Goal: Find specific page/section: Find specific page/section

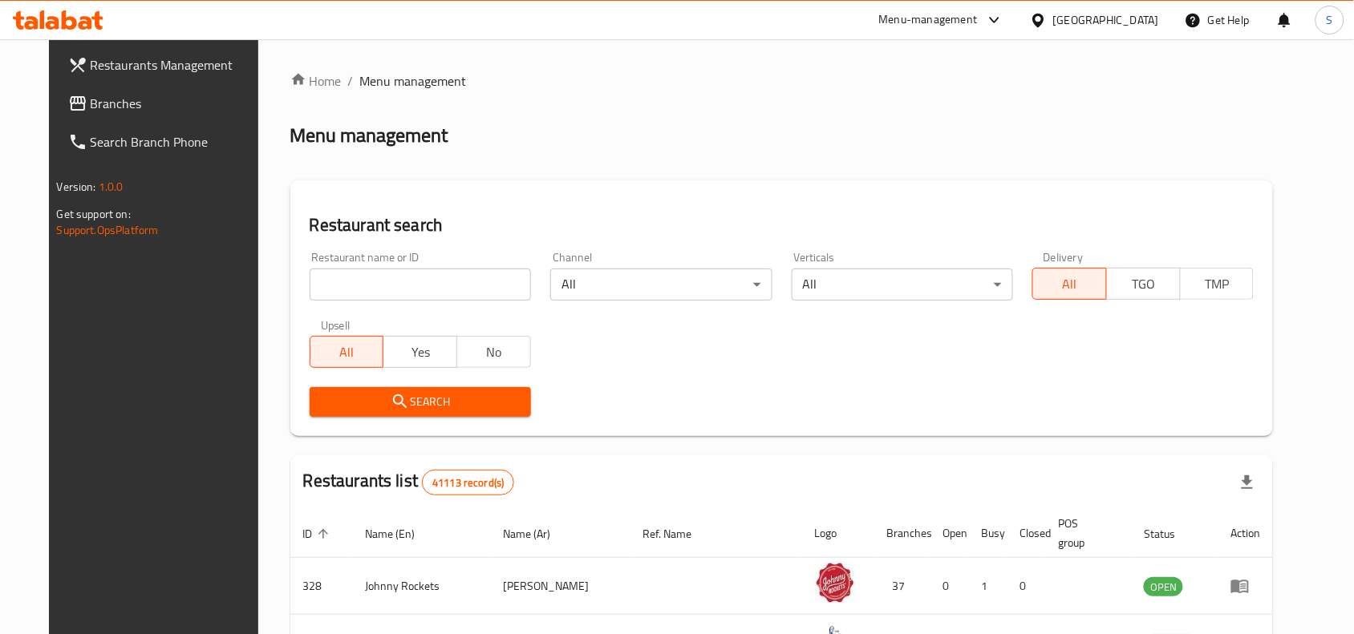
click at [134, 108] on span "Branches" at bounding box center [177, 103] width 172 height 19
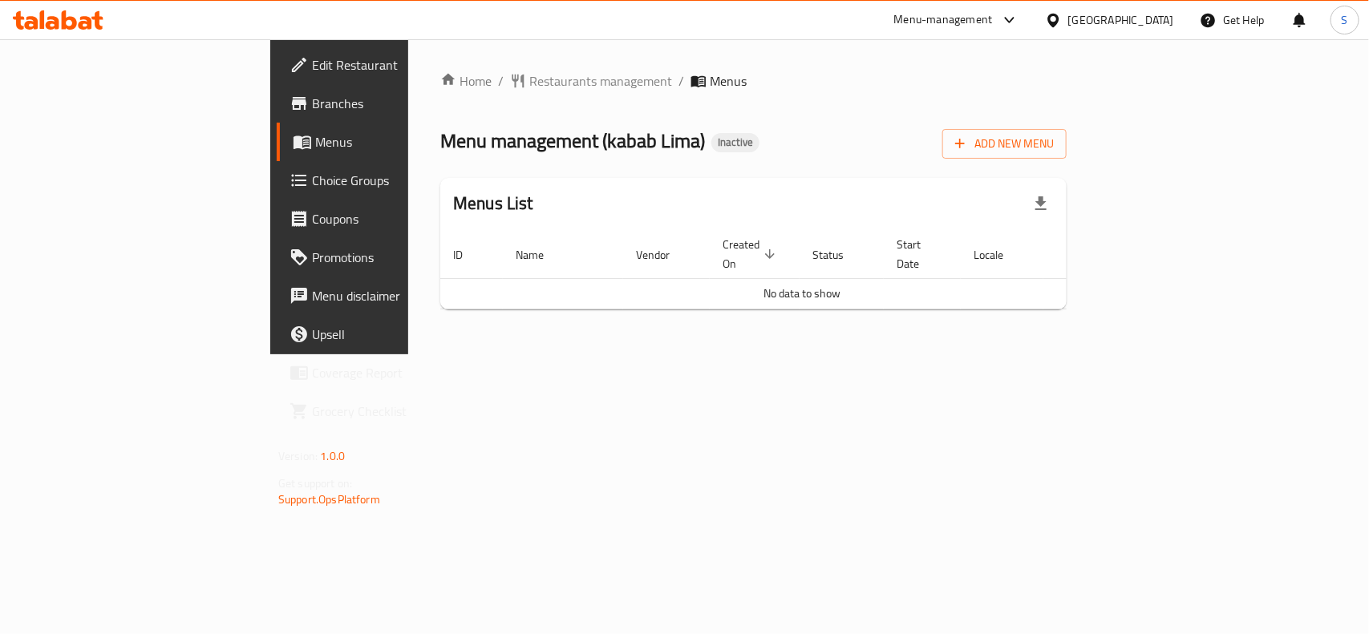
click at [768, 131] on div "Menu management ( kabab Lima ) Inactive Add New Menu" at bounding box center [753, 141] width 626 height 36
drag, startPoint x: 922, startPoint y: 86, endPoint x: 923, endPoint y: 41, distance: 44.9
click at [924, 84] on ol "Home / Restaurants management / Menus" at bounding box center [753, 80] width 626 height 19
click at [670, 355] on div "Home / Restaurants management / Menus Menu management ( kabab Lima ) Inactive A…" at bounding box center [753, 196] width 691 height 315
click at [628, 102] on div "Home / Restaurants management / Menus Menu management ( kabab Lima ) Inactive A…" at bounding box center [753, 196] width 626 height 251
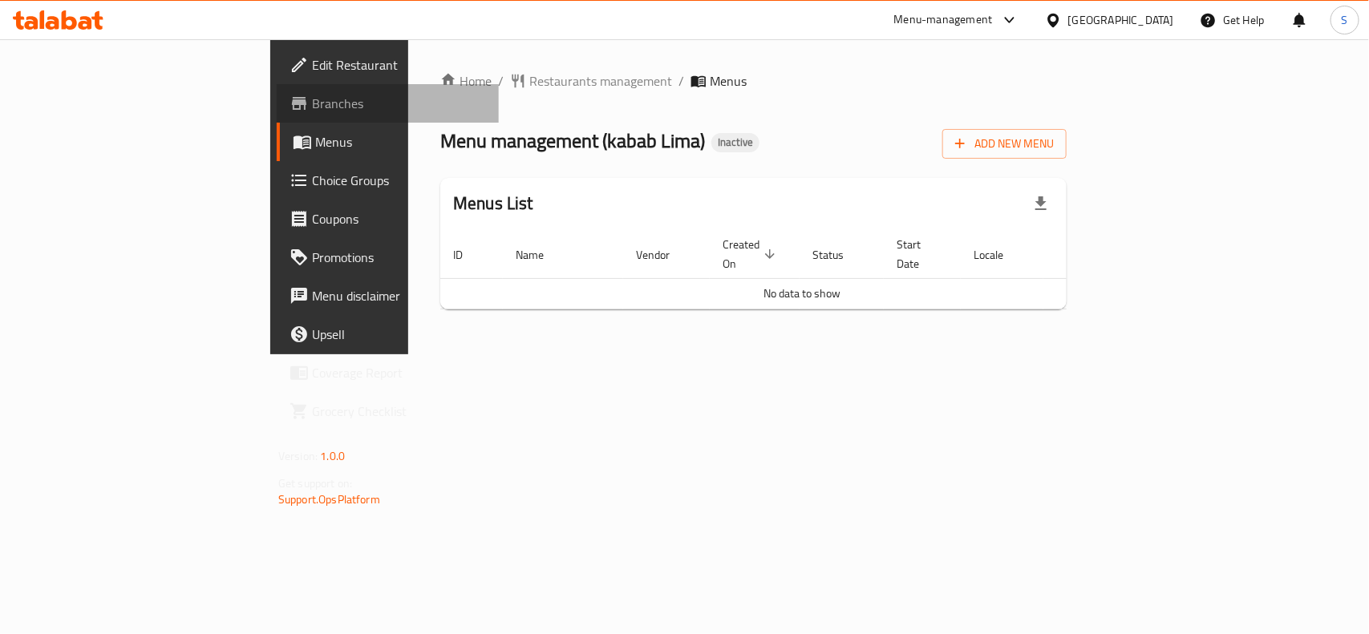
click at [312, 95] on span "Branches" at bounding box center [399, 103] width 174 height 19
